Goal: Task Accomplishment & Management: Use online tool/utility

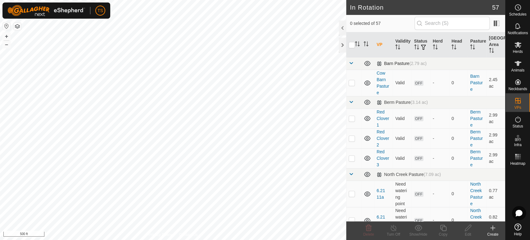
click at [350, 62] on span at bounding box center [351, 63] width 5 height 5
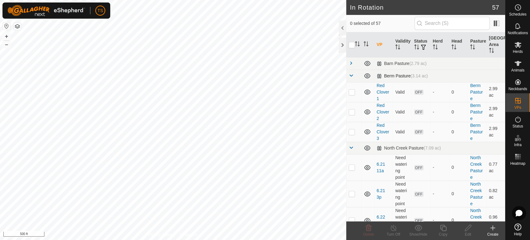
click at [353, 75] on span at bounding box center [351, 75] width 5 height 5
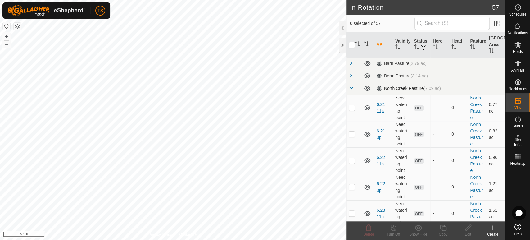
click at [349, 88] on span at bounding box center [351, 87] width 5 height 5
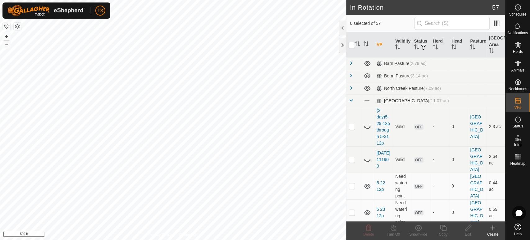
click at [353, 101] on span at bounding box center [351, 100] width 5 height 5
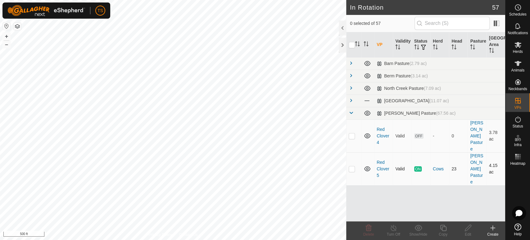
click at [350, 166] on p-checkbox at bounding box center [352, 168] width 6 height 5
checkbox input "true"
click at [441, 225] on icon at bounding box center [443, 227] width 8 height 7
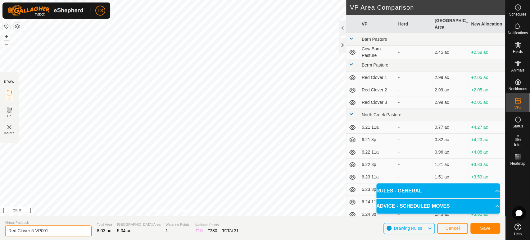
click at [70, 228] on input "Red Clover 5-VP001" at bounding box center [48, 230] width 87 height 11
type input "Red Clover 6"
click at [485, 226] on span "Save" at bounding box center [485, 227] width 11 height 5
